Goal: Transaction & Acquisition: Purchase product/service

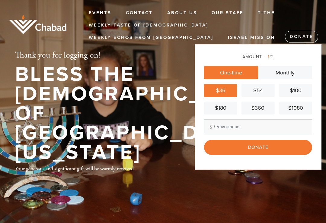
click at [225, 151] on input "Donate" at bounding box center [258, 147] width 108 height 15
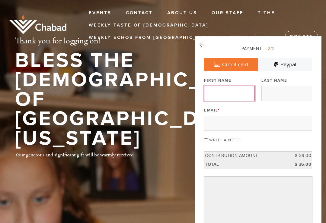
click at [208, 93] on input "First Name" at bounding box center [229, 93] width 51 height 15
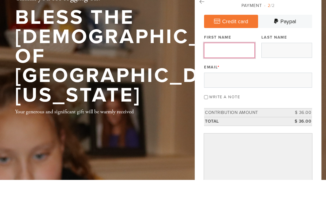
type input "[PERSON_NAME]"
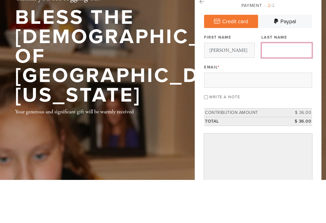
type input "[PERSON_NAME]"
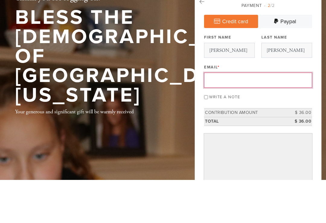
type input "[EMAIL_ADDRESS][DOMAIN_NAME]"
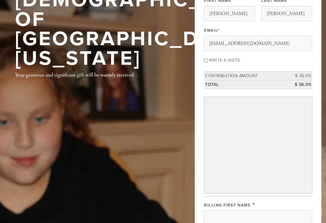
scroll to position [85, 0]
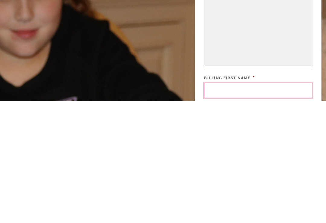
click at [213, 205] on input "Billing First Name" at bounding box center [258, 212] width 108 height 15
type input "[PERSON_NAME]"
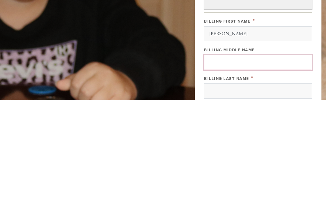
scroll to position [141, 0]
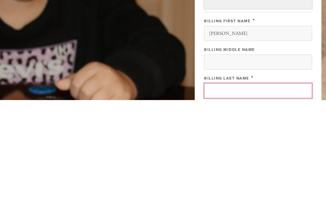
click at [212, 206] on input "Billing Last Name" at bounding box center [258, 213] width 108 height 15
type input "[PERSON_NAME]"
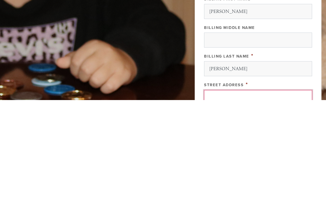
scroll to position [172, 0]
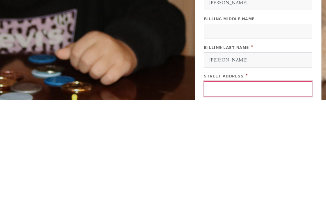
type input "[STREET_ADDRESS]"
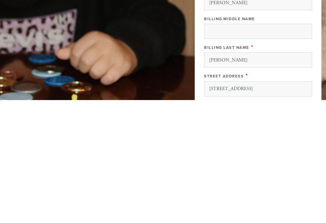
type input "[GEOGRAPHIC_DATA]"
type input "28904"
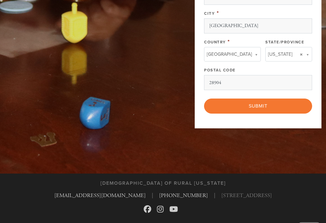
scroll to position [382, 0]
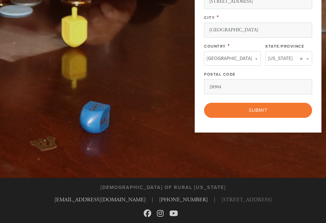
click at [225, 109] on input "Submit" at bounding box center [258, 110] width 108 height 15
